Goal: Task Accomplishment & Management: Manage account settings

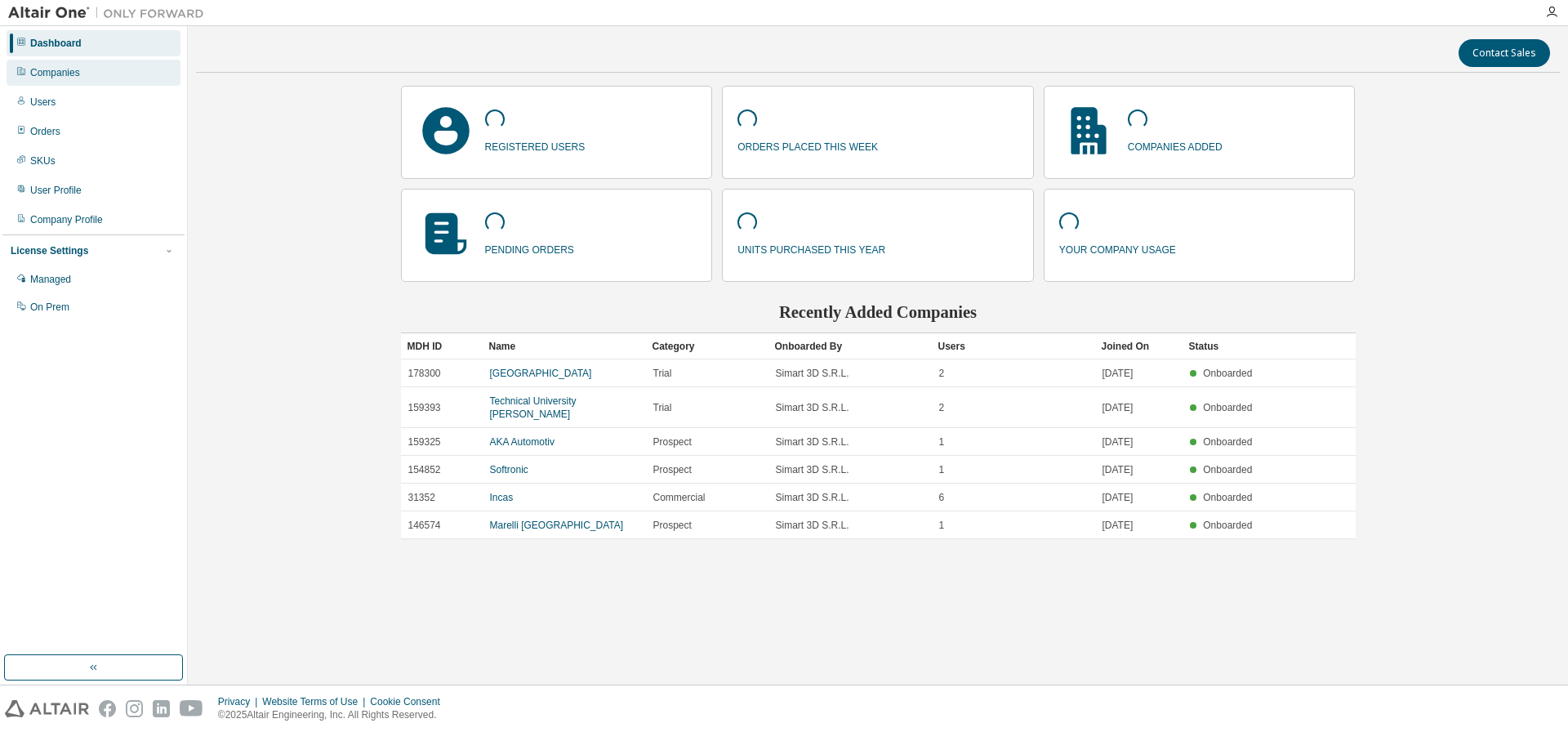
click at [54, 75] on div "Companies" at bounding box center [54, 72] width 50 height 13
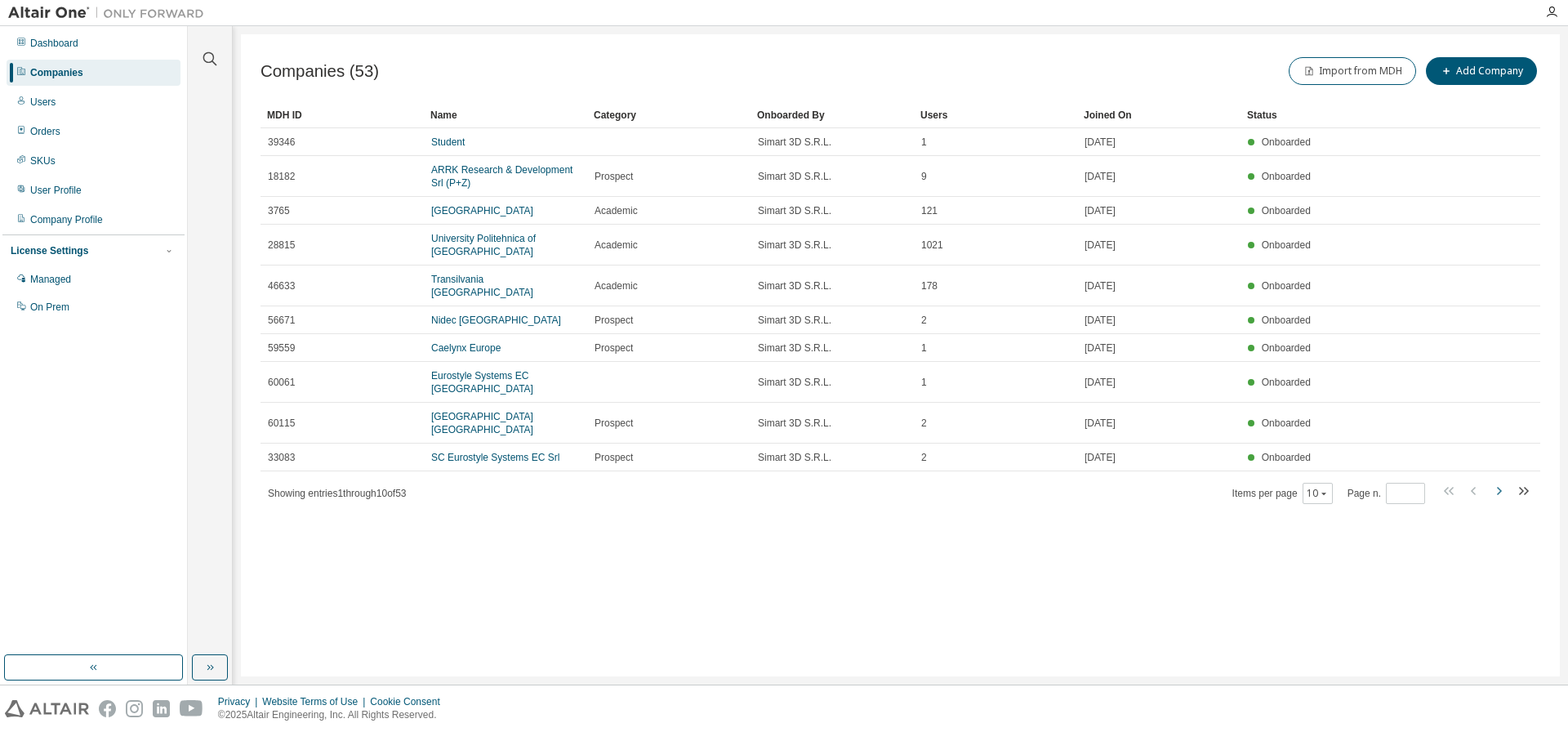
click at [1501, 491] on icon "button" at bounding box center [1500, 490] width 5 height 8
type input "*"
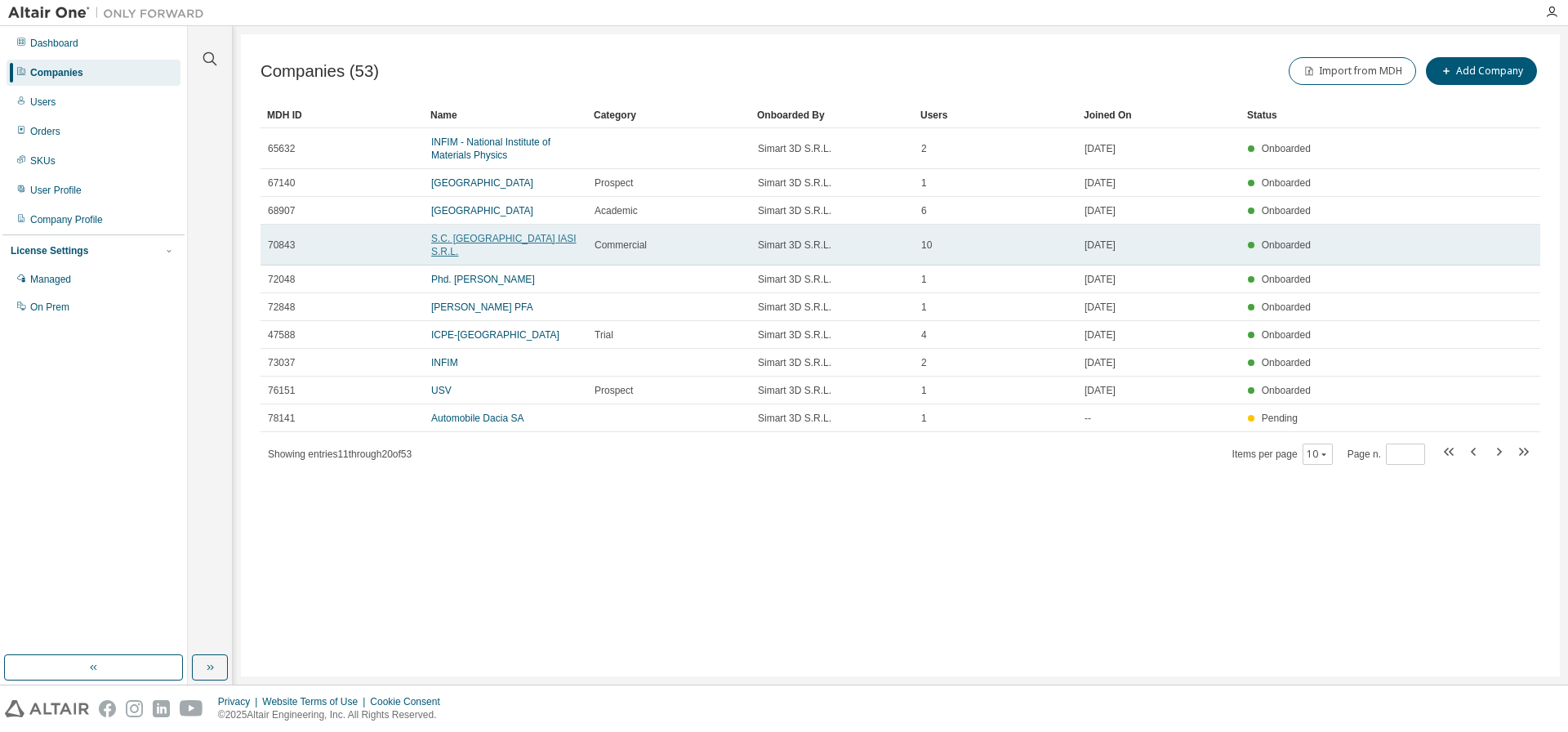
click at [507, 234] on link "S.C. ALTEN DELIVERY CENTER IASI S.R.L." at bounding box center [504, 245] width 145 height 25
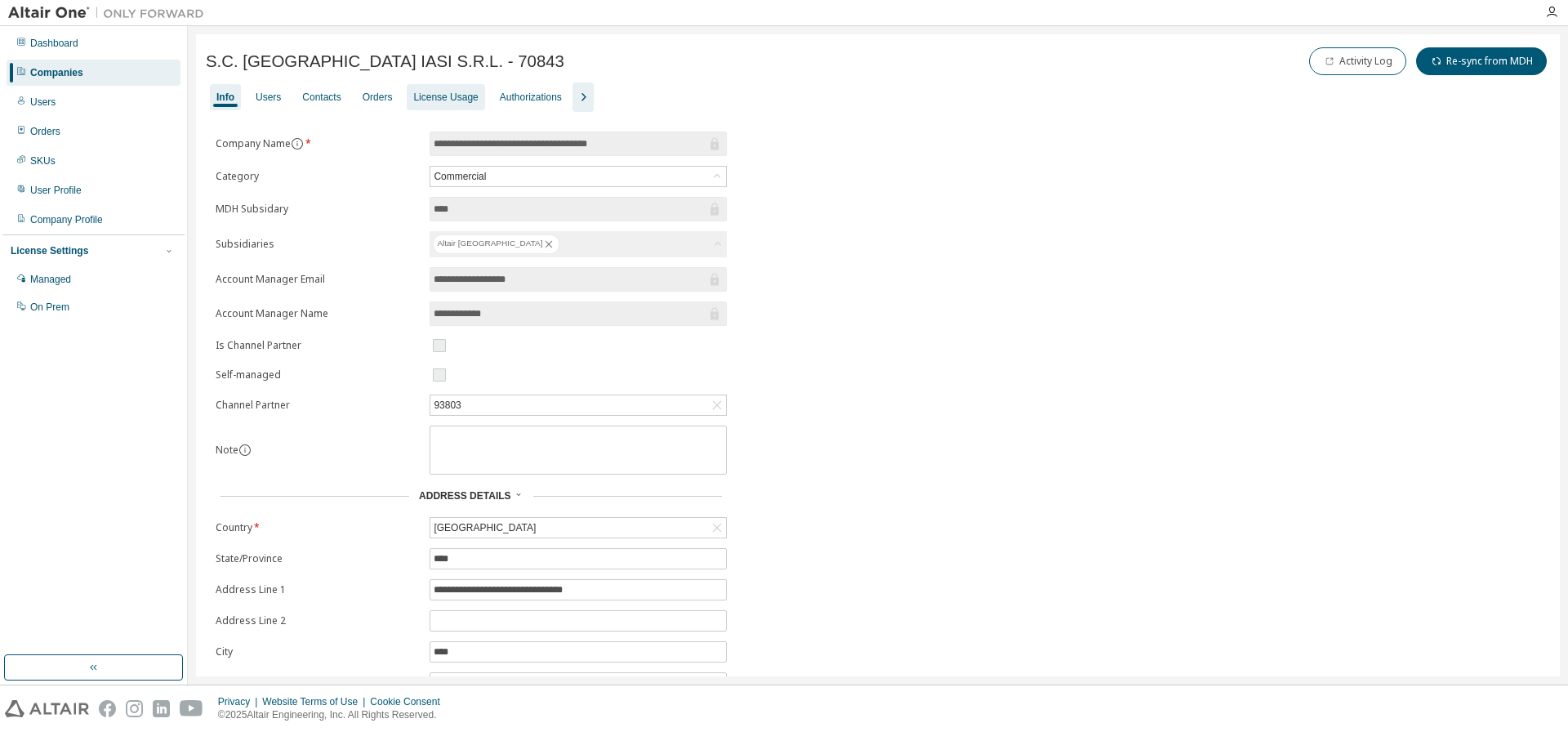
click at [447, 92] on div "License Usage" at bounding box center [445, 96] width 65 height 13
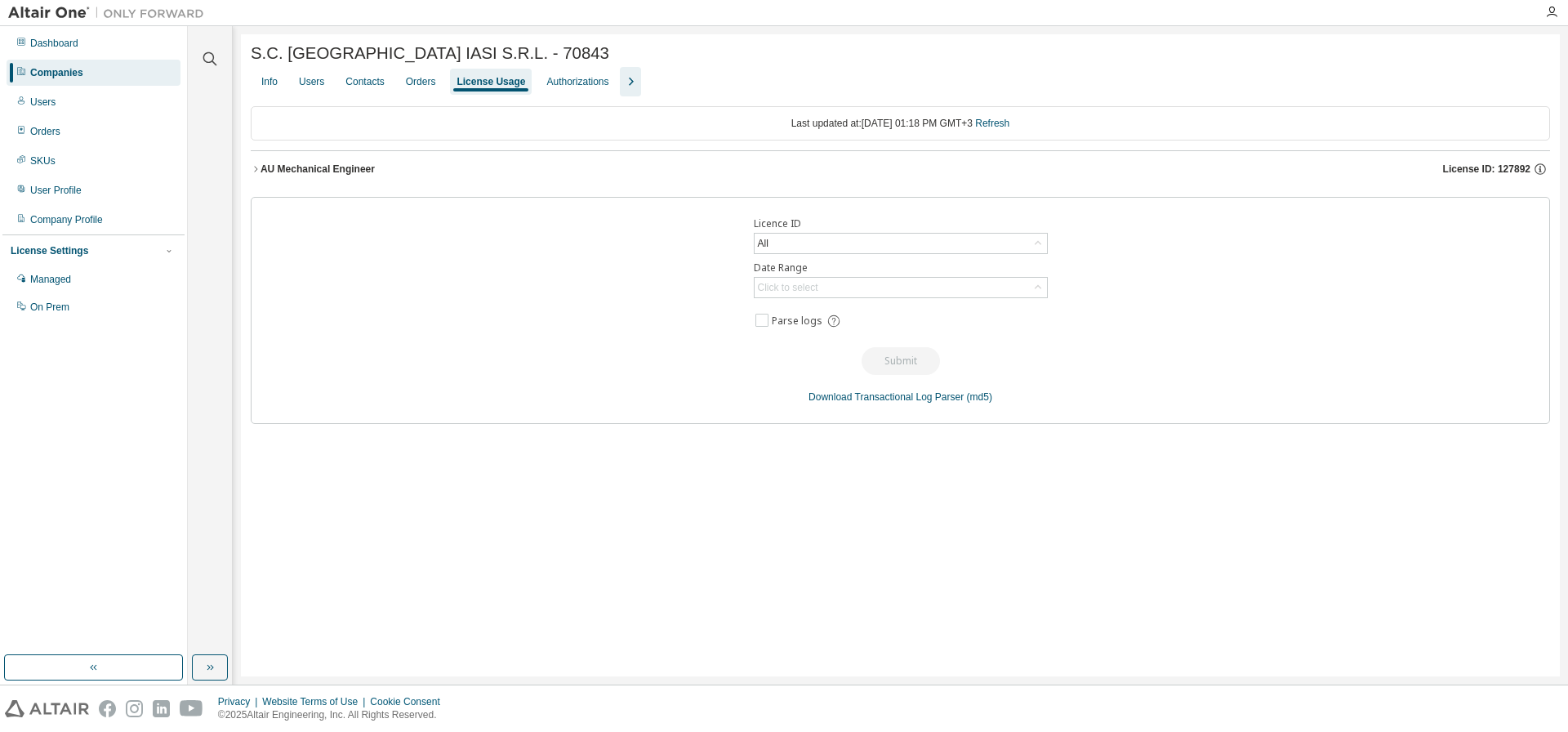
click at [328, 167] on div "AU Mechanical Engineer" at bounding box center [317, 168] width 114 height 13
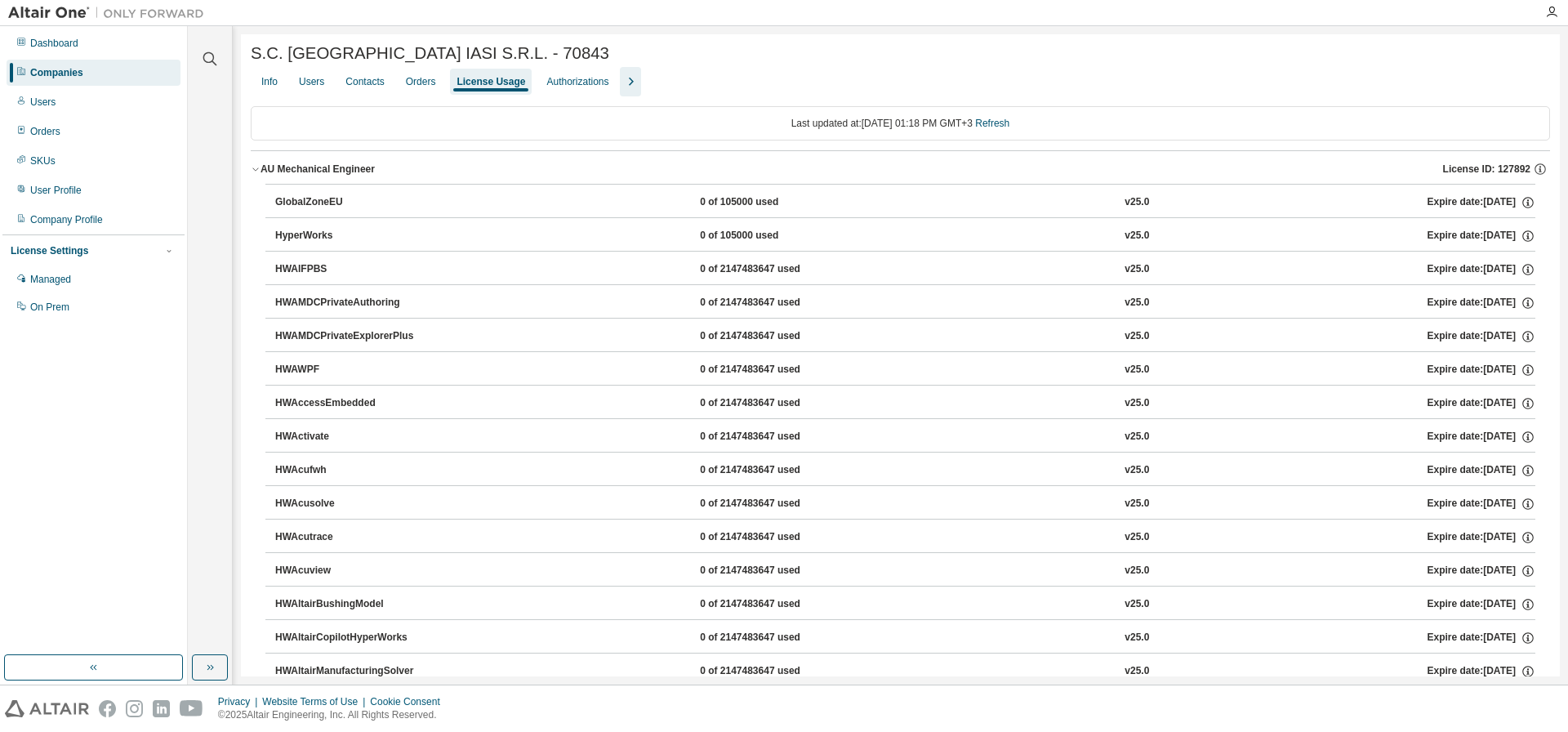
click at [256, 168] on icon "button" at bounding box center [255, 168] width 10 height 10
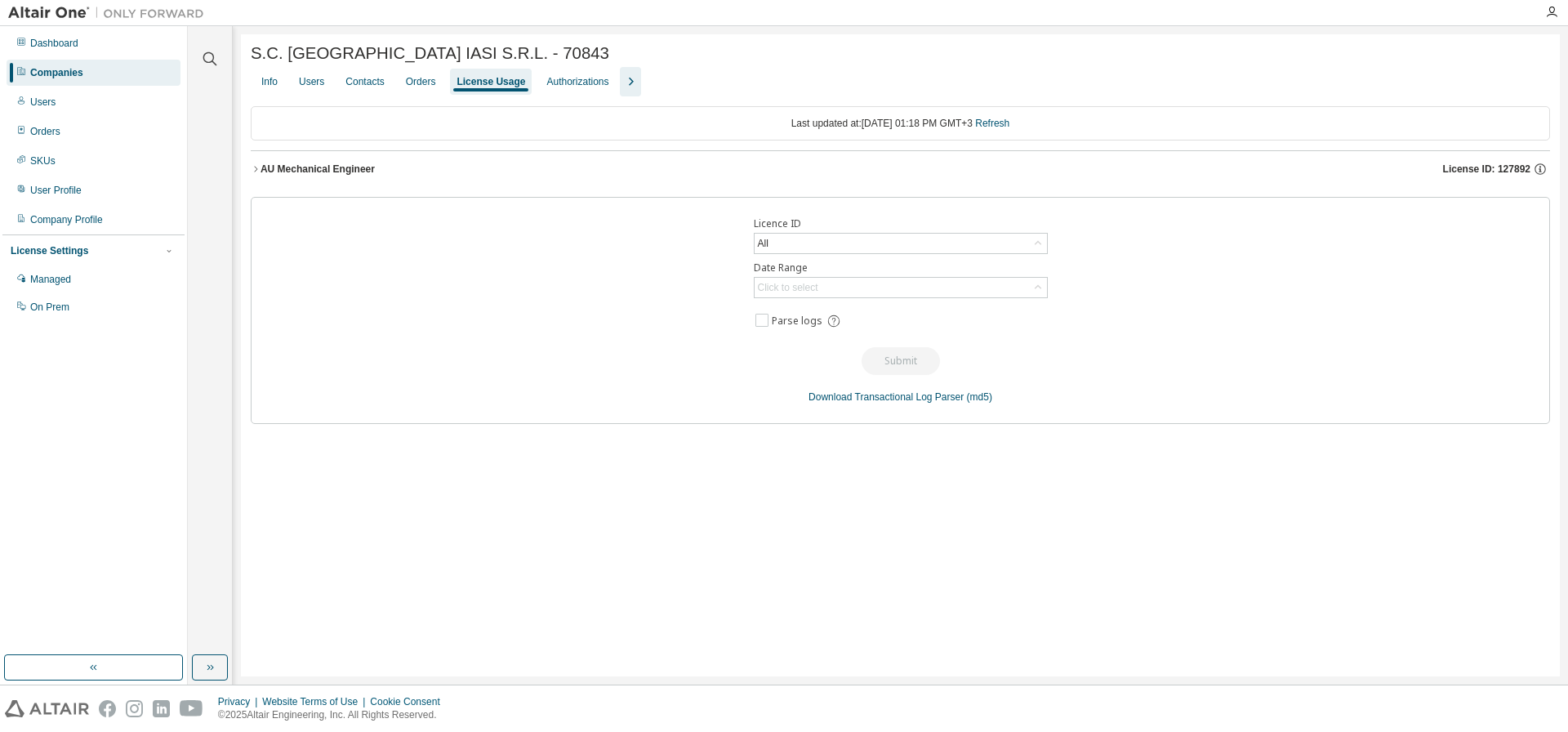
click at [257, 171] on icon "button" at bounding box center [255, 168] width 10 height 10
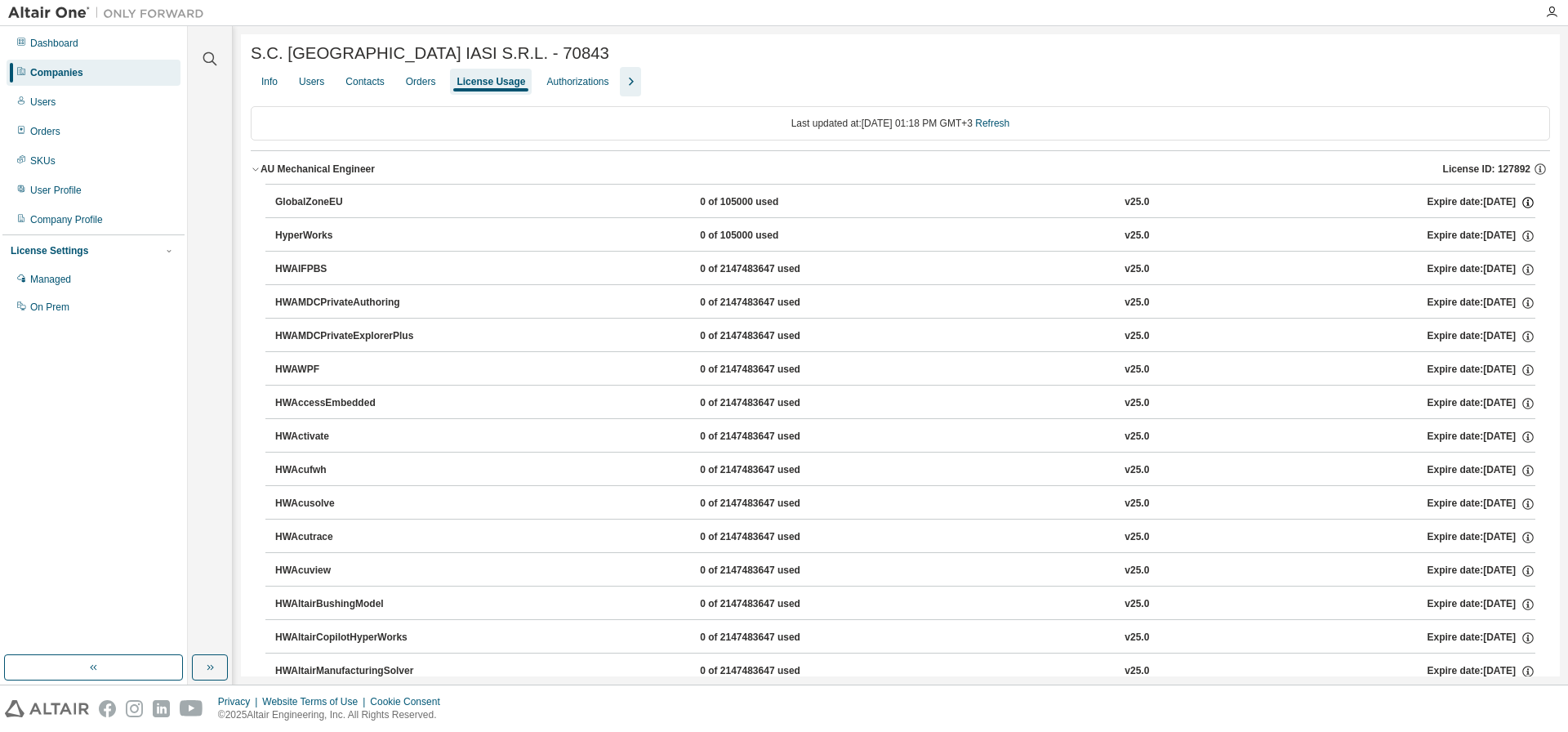
click at [1522, 202] on icon "button" at bounding box center [1528, 203] width 15 height 15
click at [1350, 197] on div "GlobalZoneEU 0 of 105000 used v25.0 Expire date: 2025-09-02" at bounding box center [905, 203] width 1259 height 15
click at [65, 74] on div "Companies" at bounding box center [56, 72] width 53 height 13
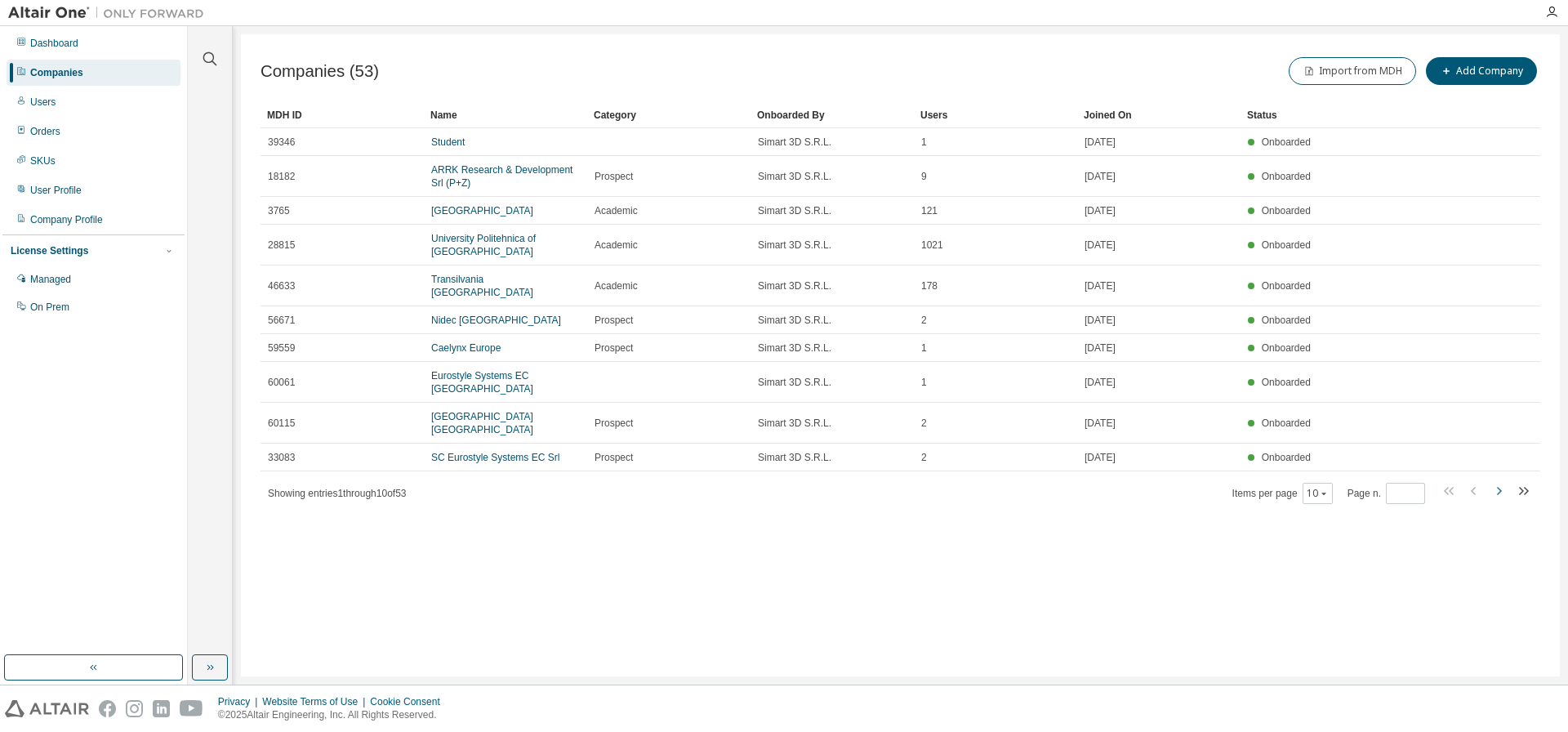
click at [1498, 491] on icon "button" at bounding box center [1498, 491] width 19 height 19
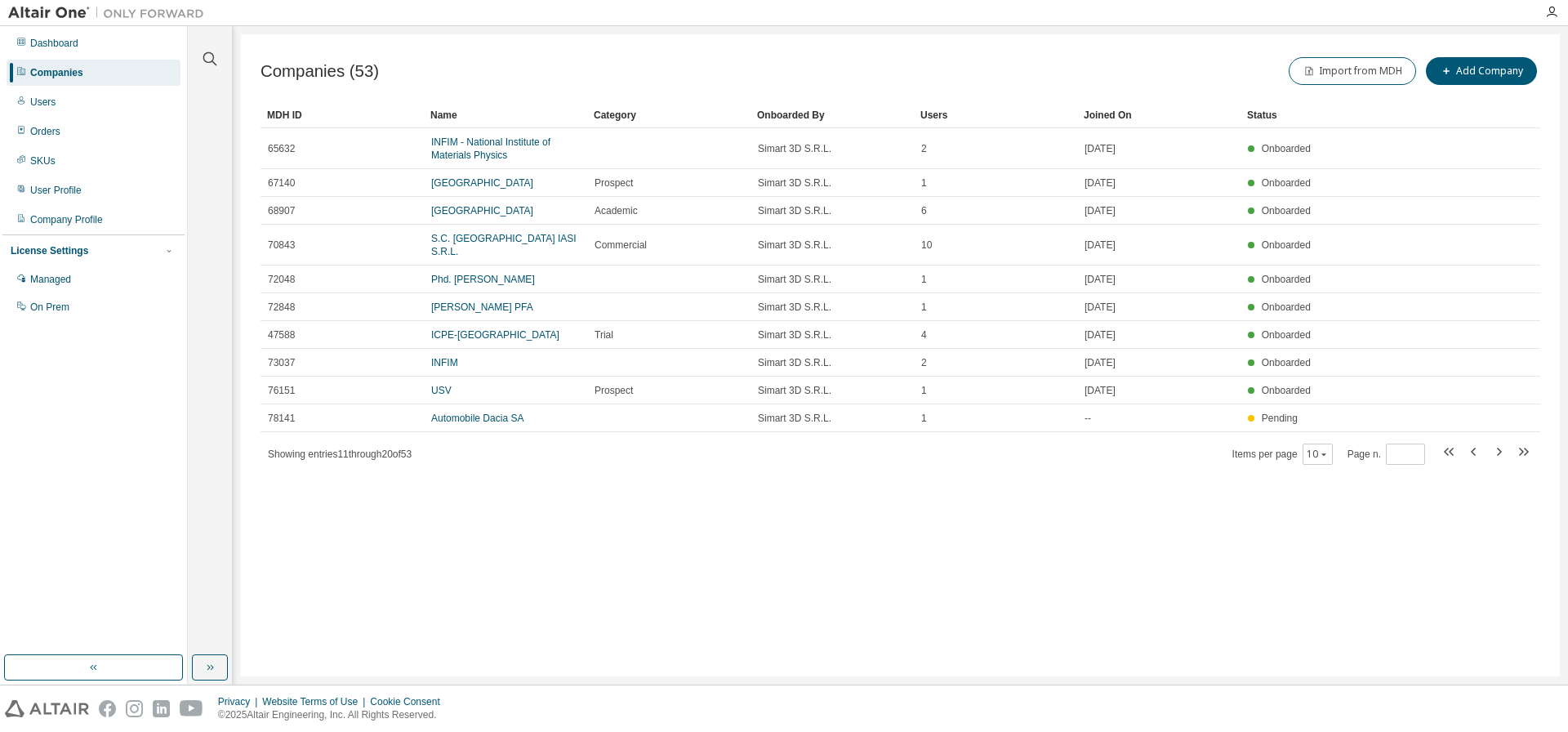
click at [1499, 450] on icon "button" at bounding box center [1500, 451] width 5 height 8
type input "*"
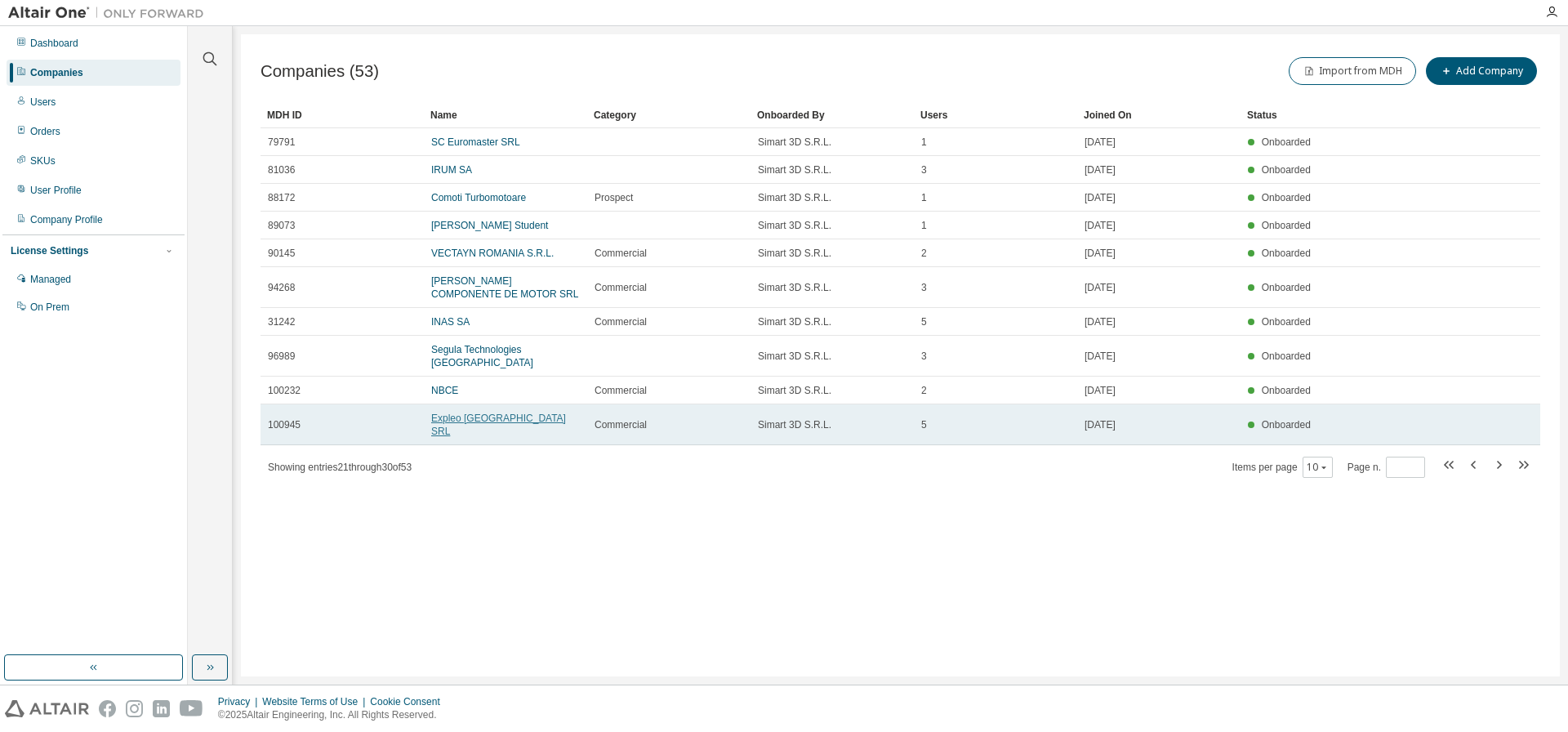
click at [478, 412] on link "Expleo Romania SRL" at bounding box center [499, 424] width 135 height 25
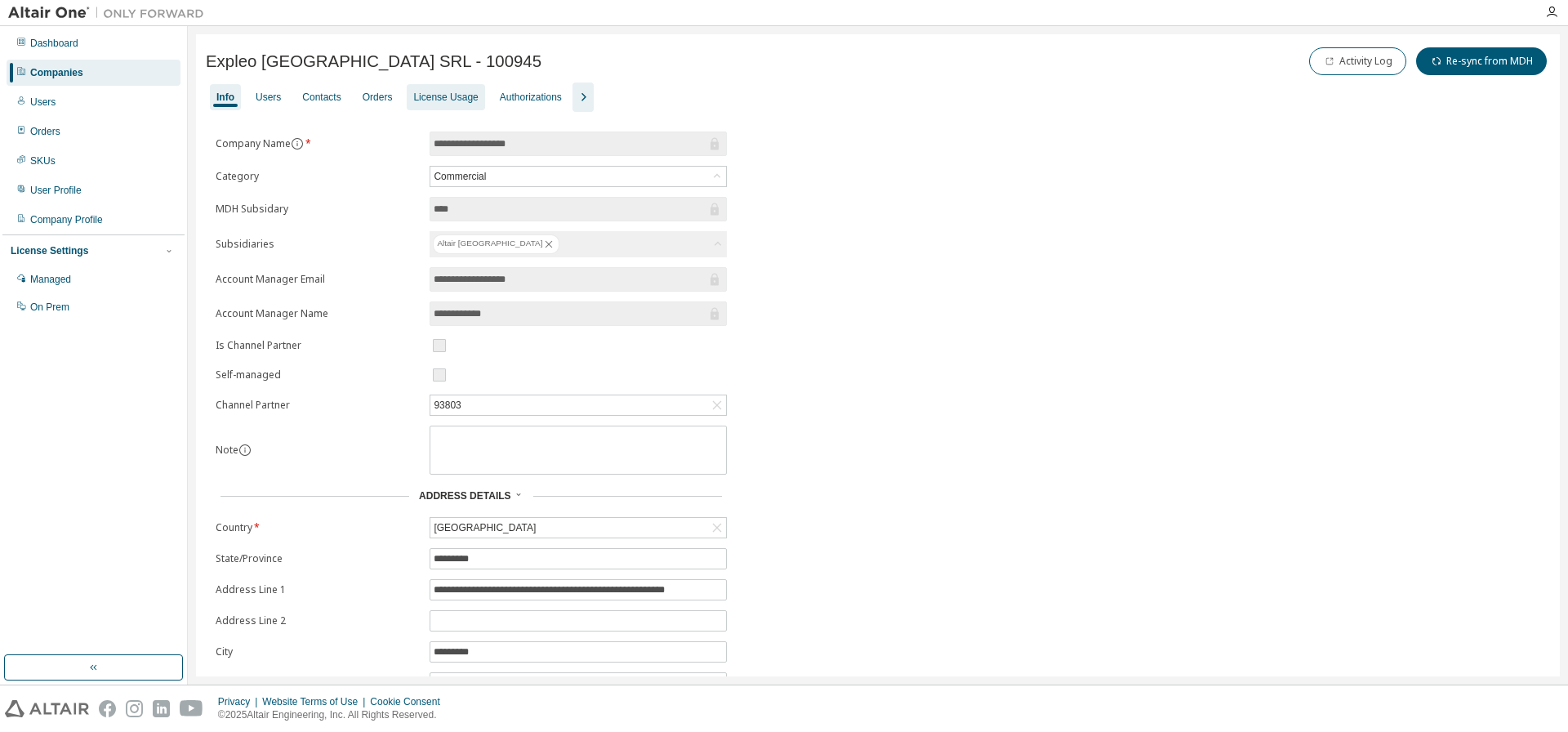
click at [472, 92] on div "License Usage" at bounding box center [445, 96] width 65 height 13
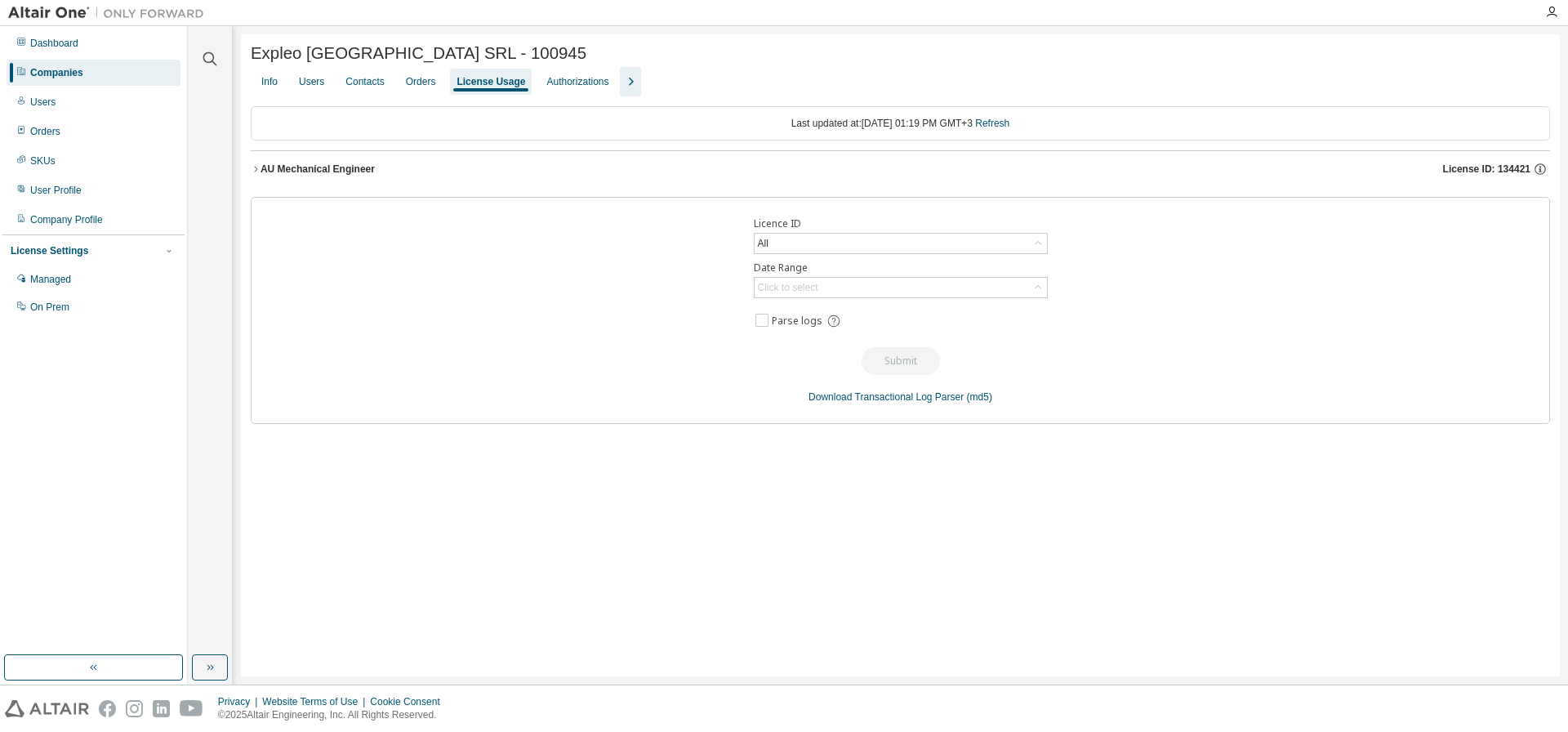
click at [310, 172] on div "AU Mechanical Engineer" at bounding box center [317, 168] width 114 height 13
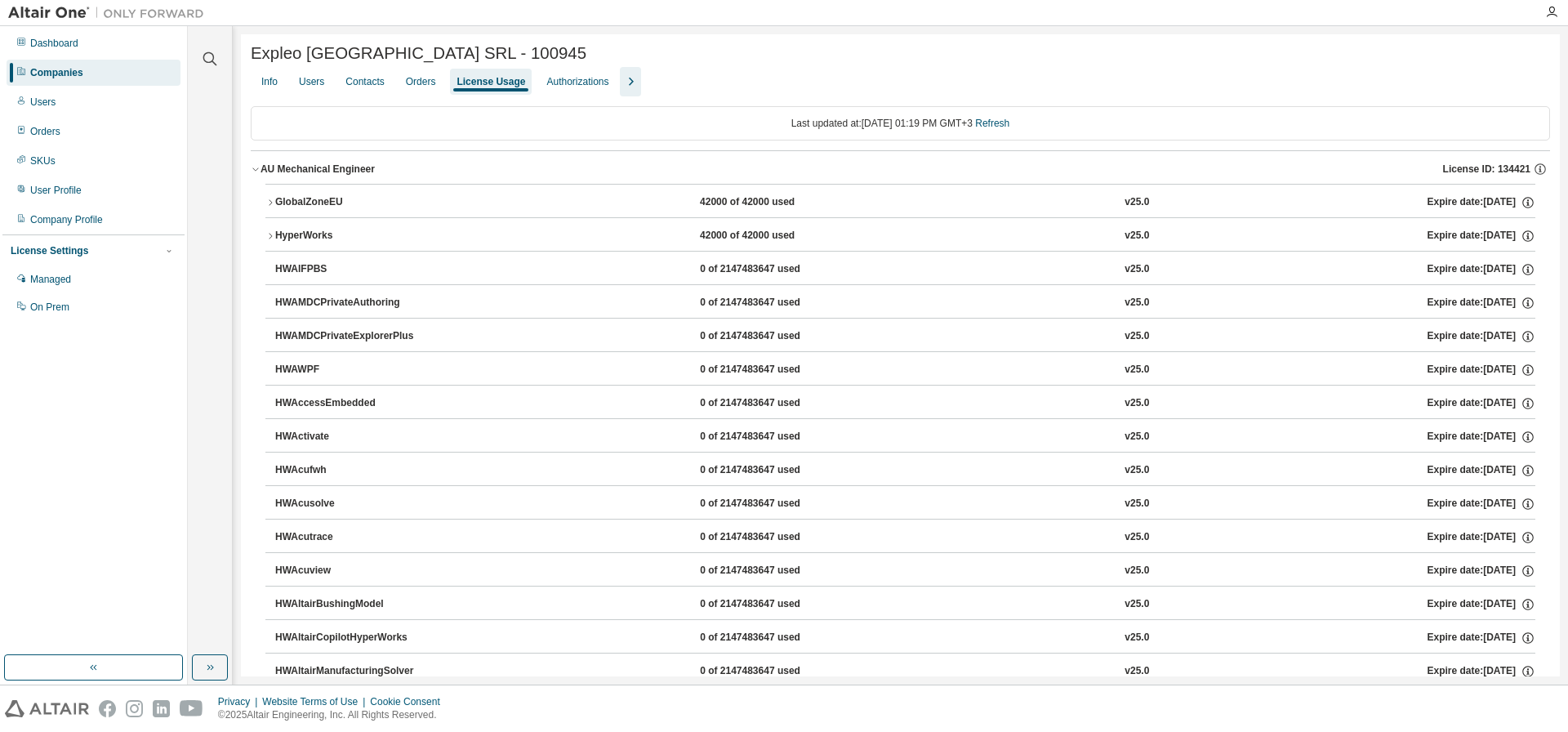
click at [64, 73] on div "Companies" at bounding box center [56, 72] width 53 height 13
